Goal: Transaction & Acquisition: Purchase product/service

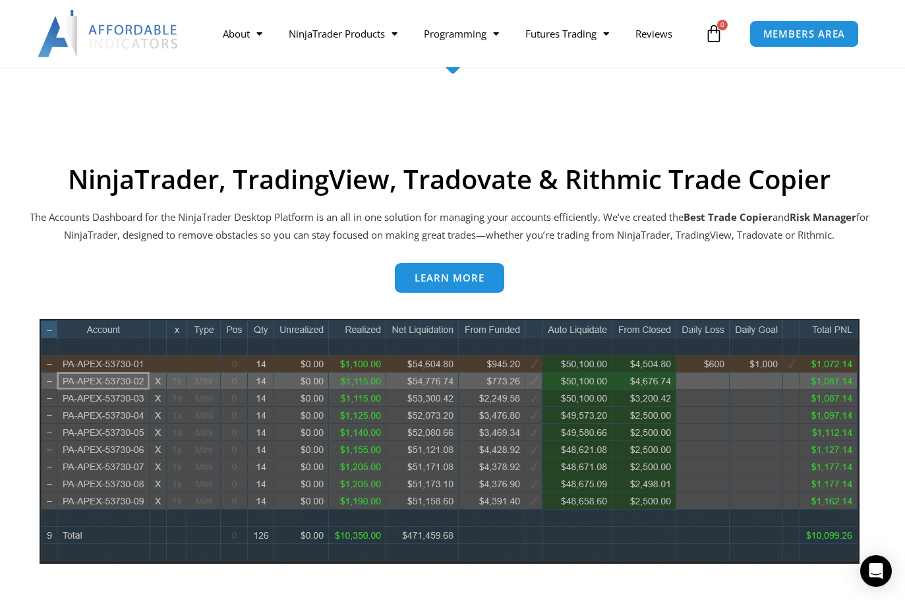
scroll to position [469, 0]
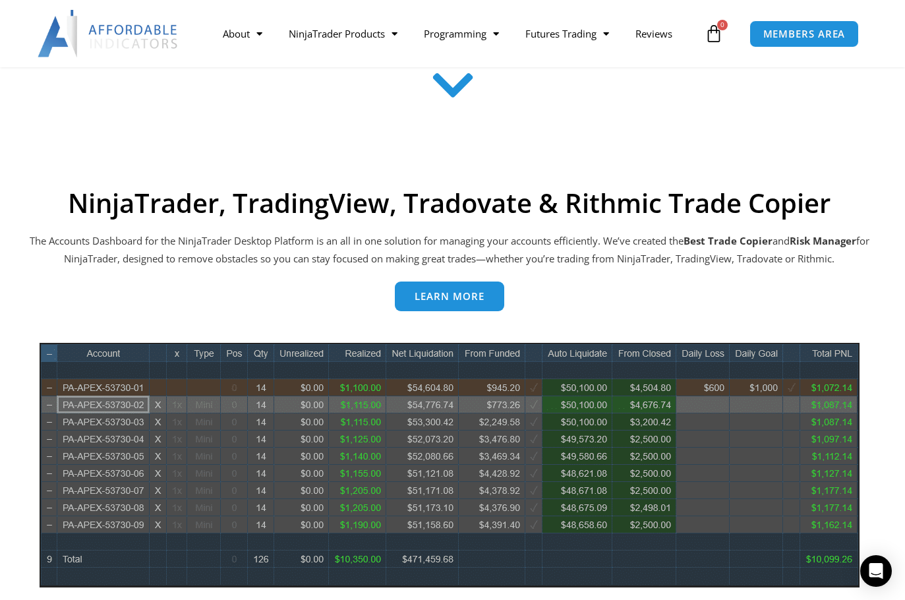
click at [471, 306] on link "Learn more" at bounding box center [449, 296] width 109 height 30
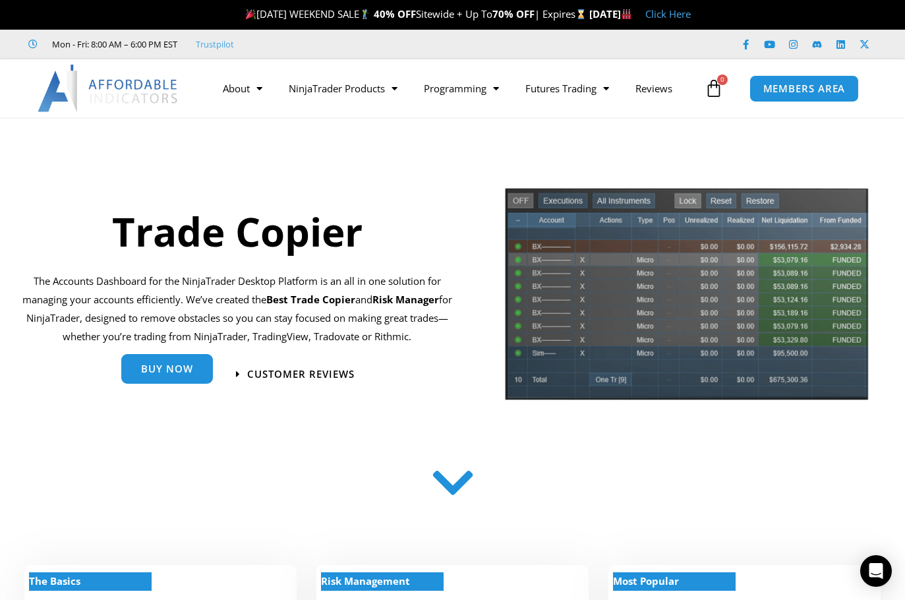
click at [188, 368] on span "Buy Now" at bounding box center [167, 369] width 52 height 10
